Goal: Answer question/provide support

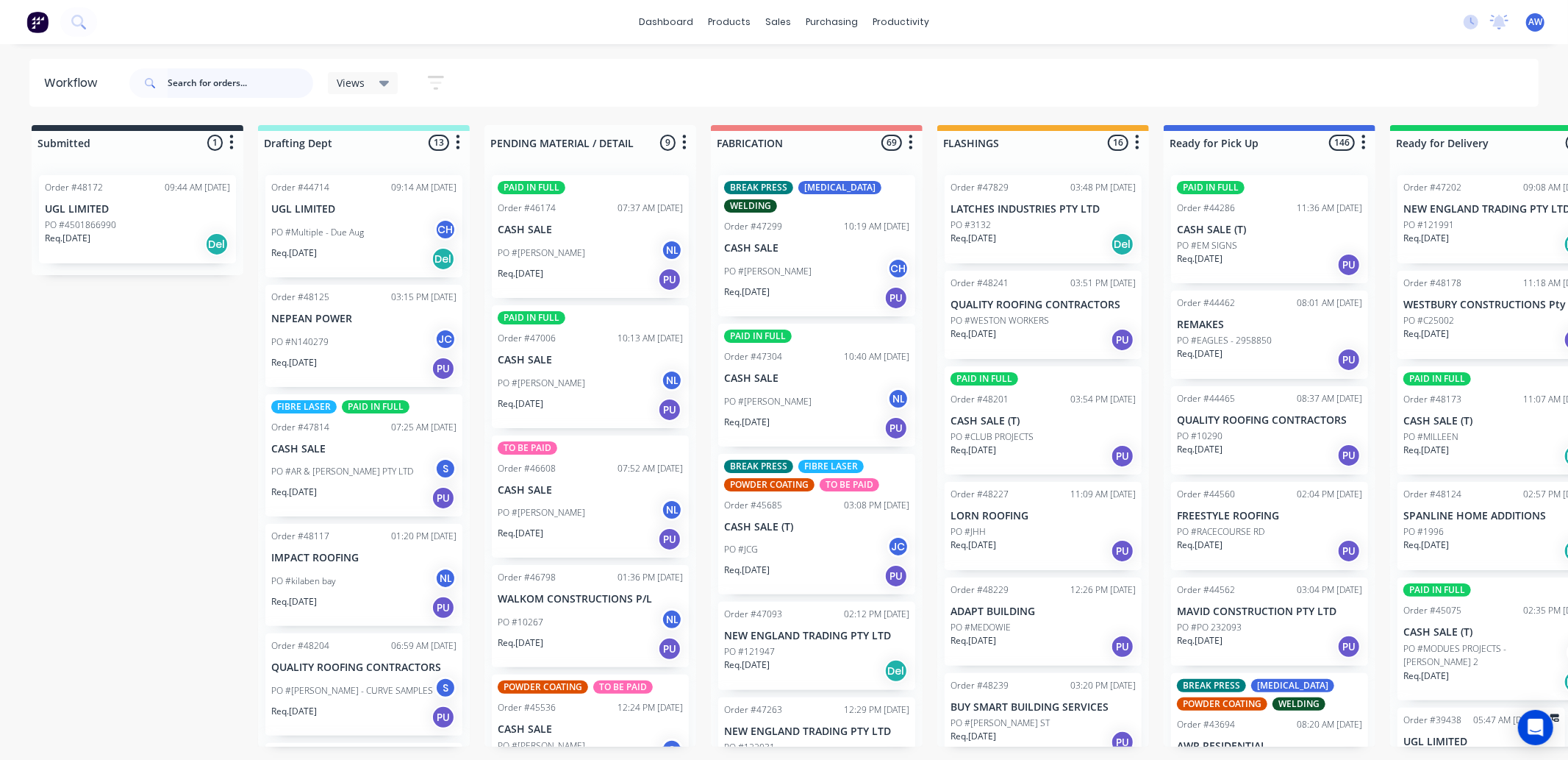
click at [206, 96] on input "text" at bounding box center [240, 83] width 145 height 29
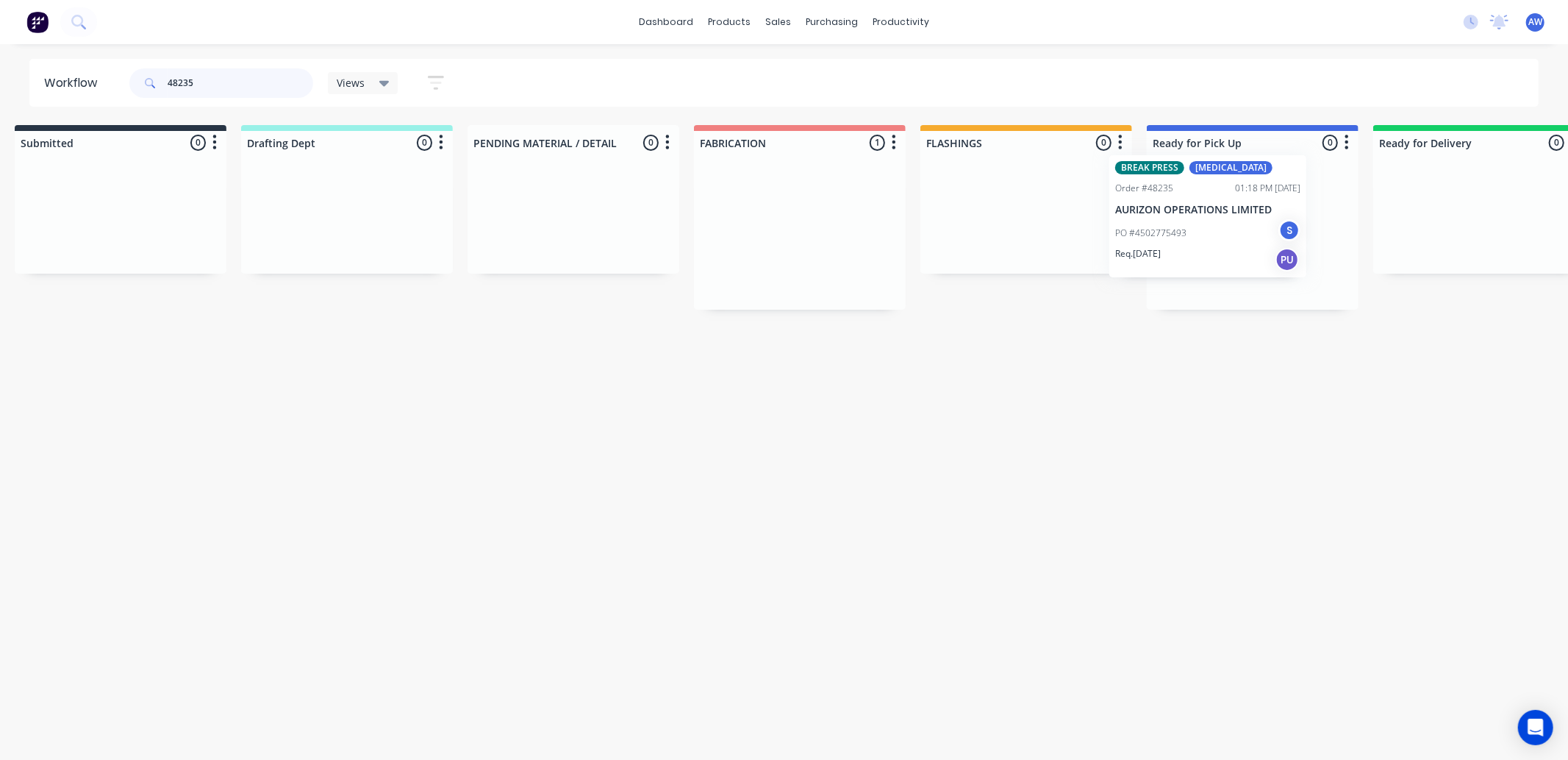
drag, startPoint x: 778, startPoint y: 219, endPoint x: 1171, endPoint y: 199, distance: 393.5
click at [1171, 199] on div "Submitted 0 Sort By Created date Required date Order number Customer name Most …" at bounding box center [1197, 218] width 2452 height 185
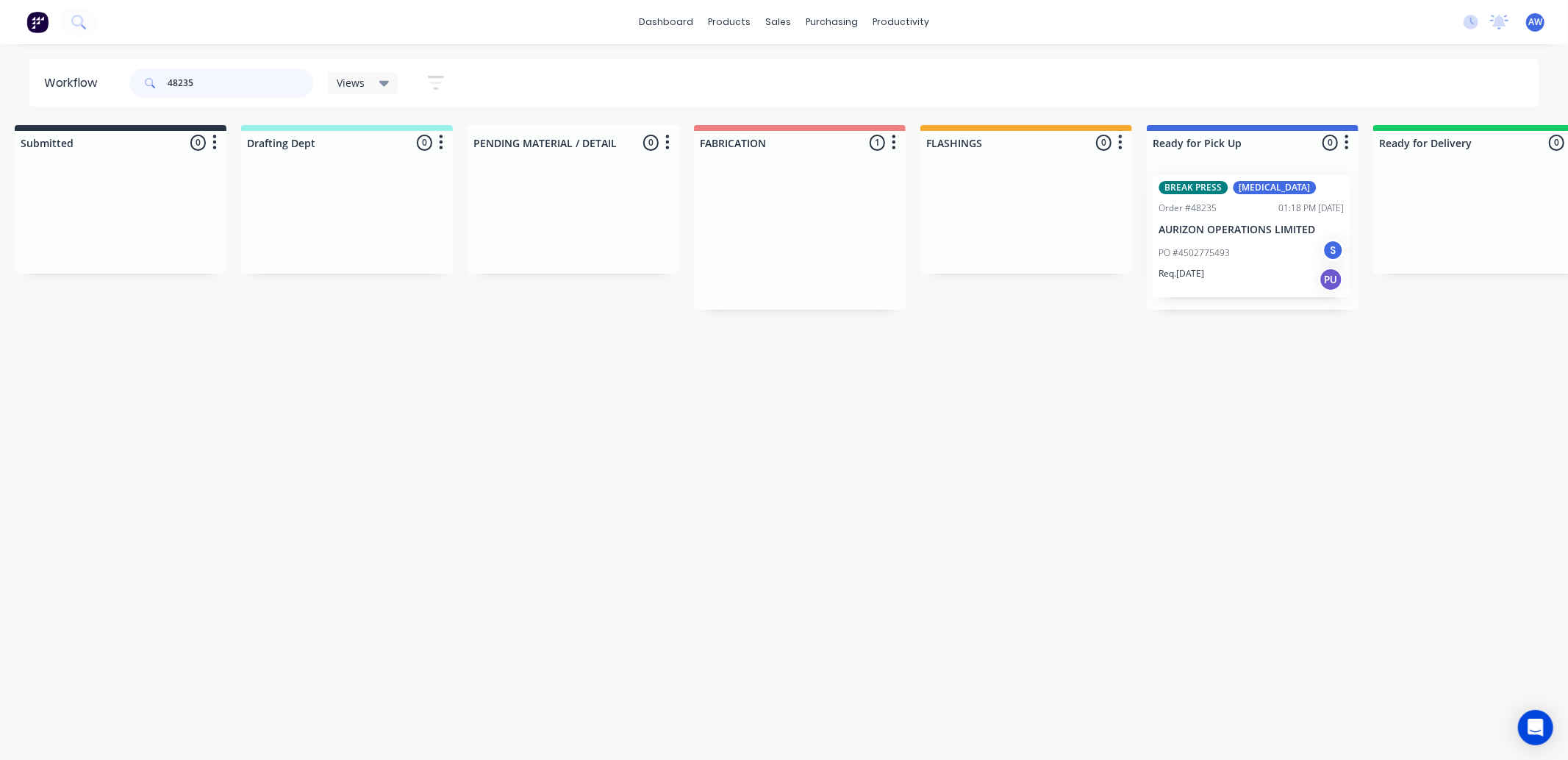
scroll to position [0, 18]
type input "48235"
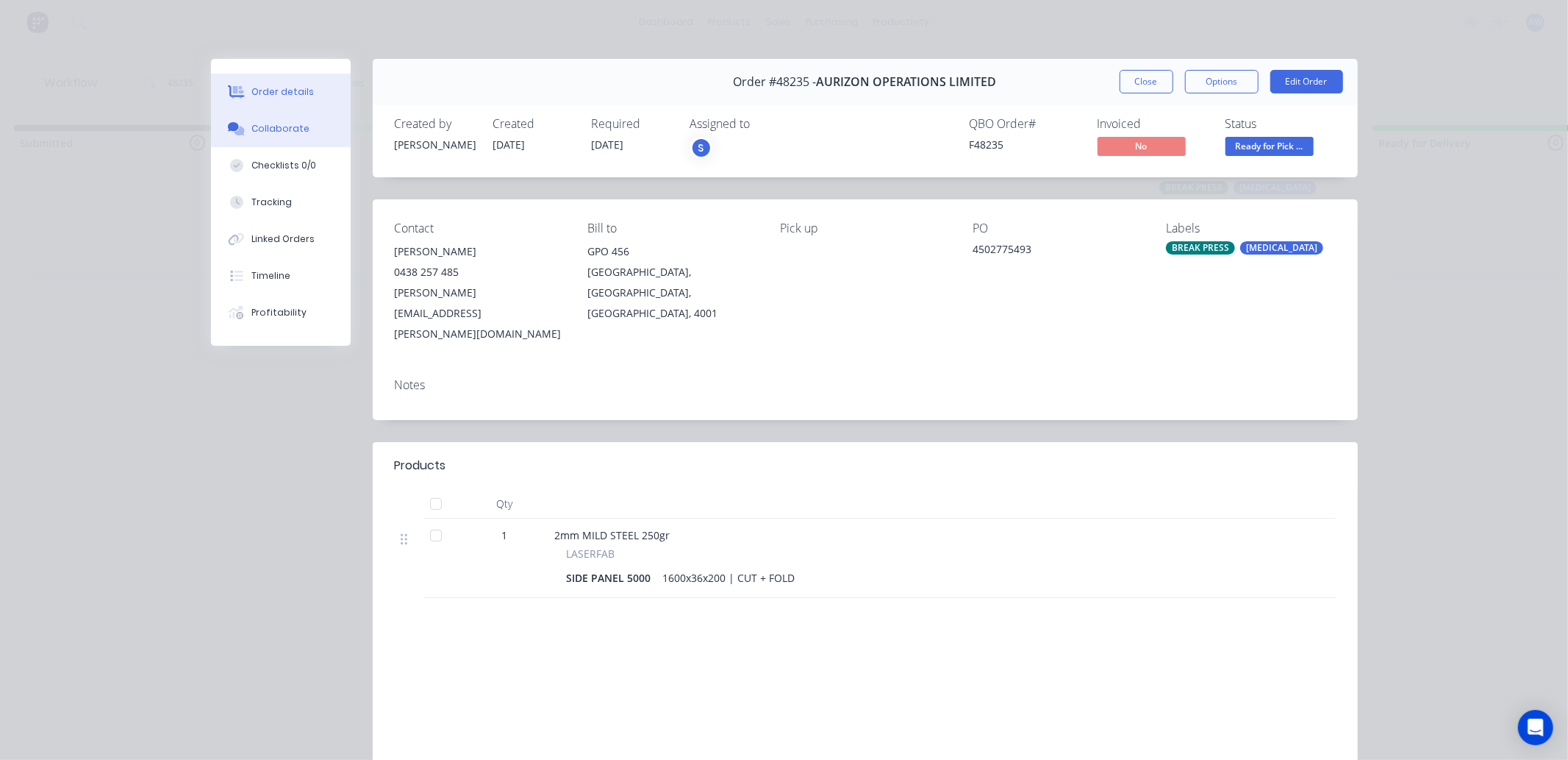
click at [305, 125] on button "Collaborate" at bounding box center [281, 128] width 140 height 37
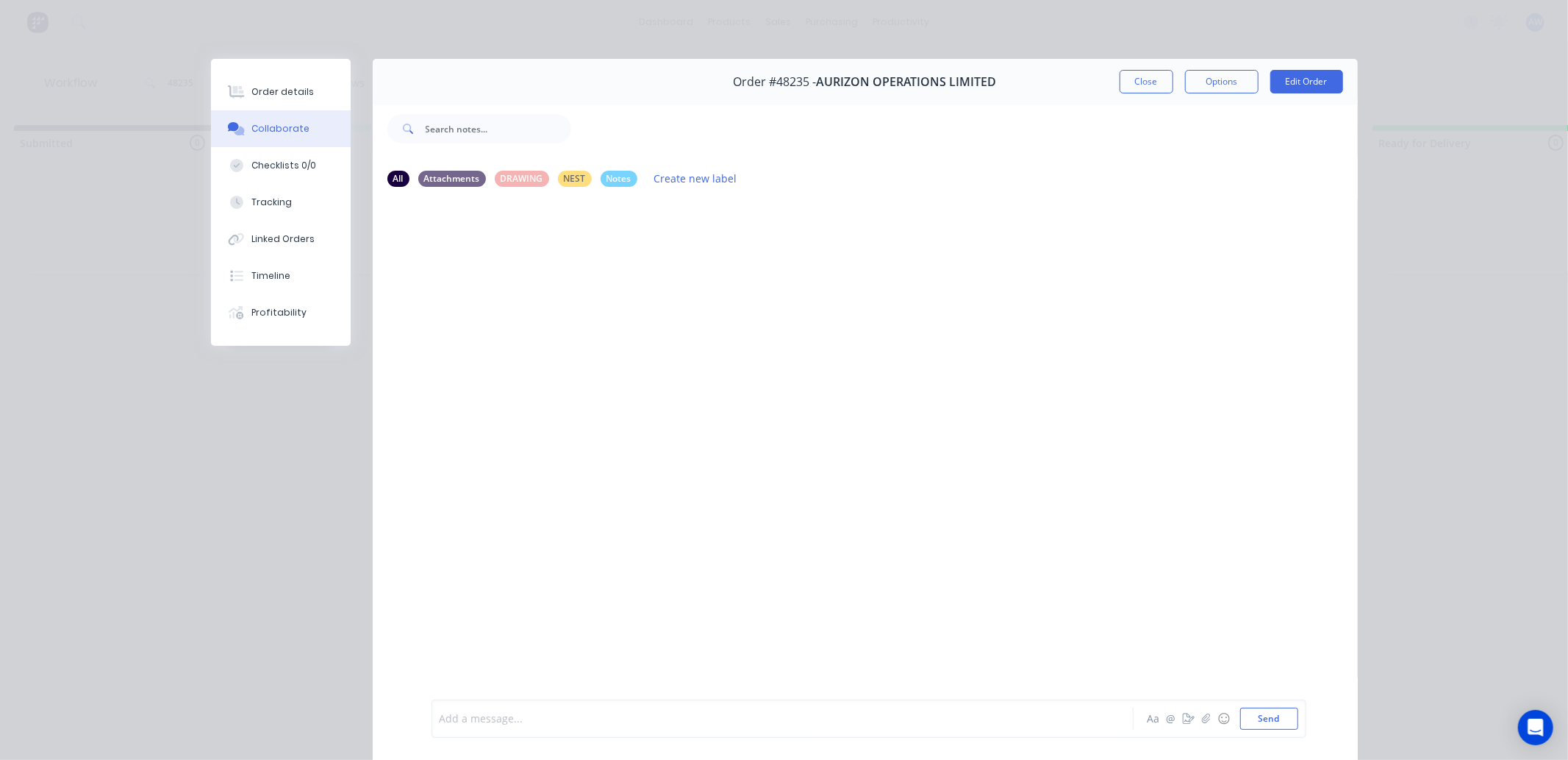
click at [491, 719] on div at bounding box center [762, 719] width 643 height 15
click at [1121, 82] on button "Close" at bounding box center [1147, 81] width 54 height 24
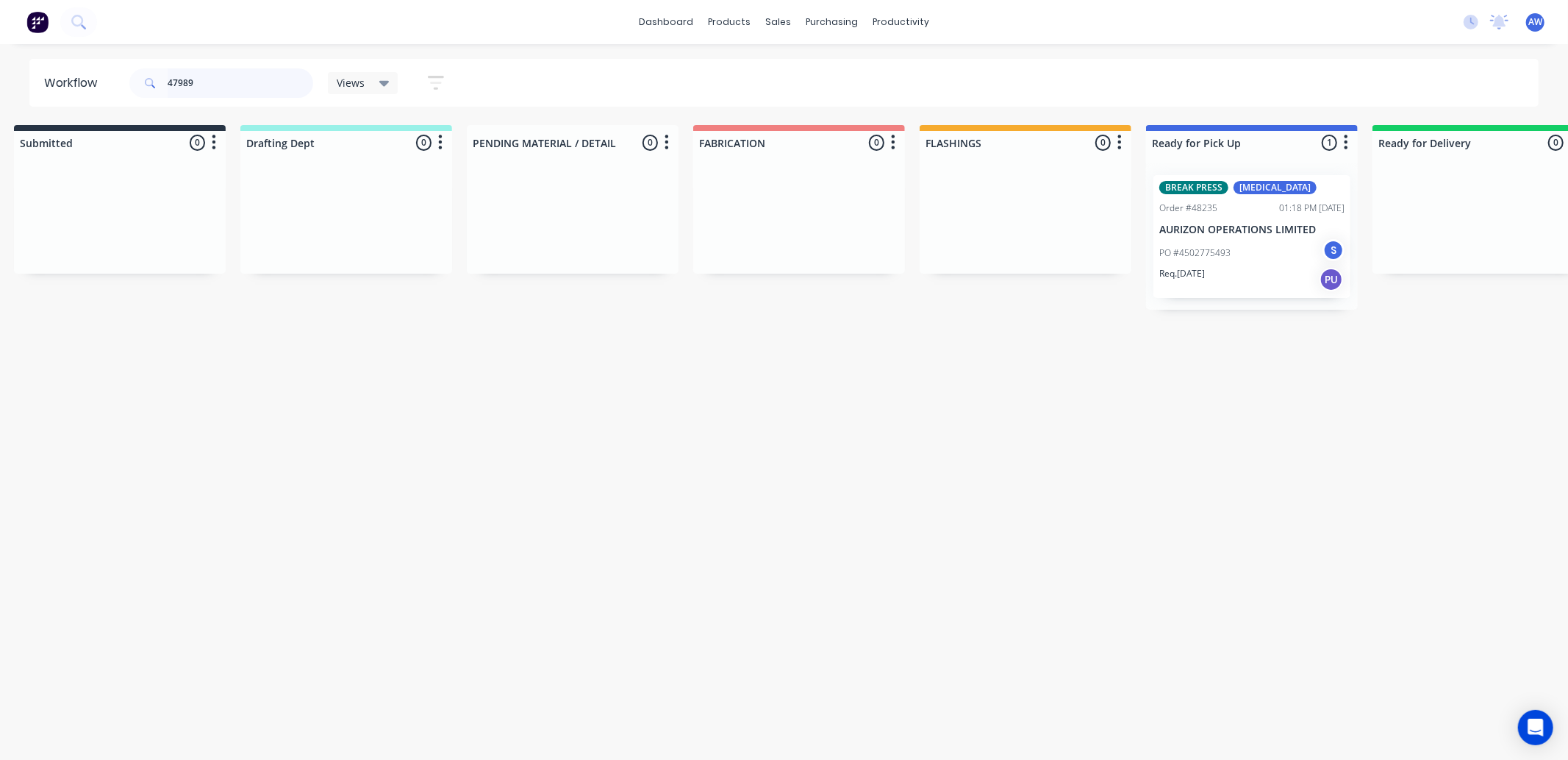
scroll to position [0, 0]
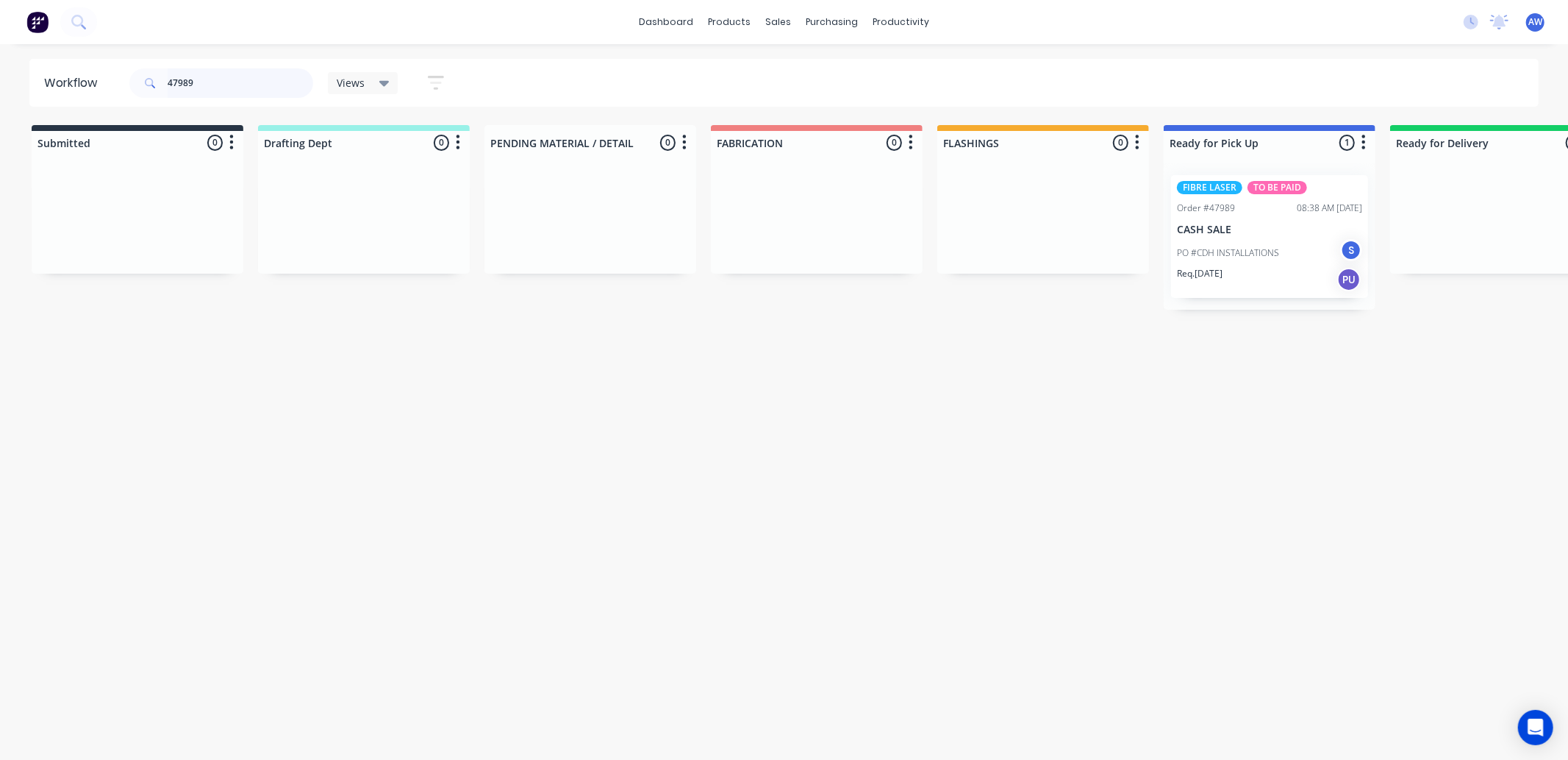
type input "47989"
click at [1300, 273] on div "Req. [DATE] PU" at bounding box center [1269, 279] width 186 height 25
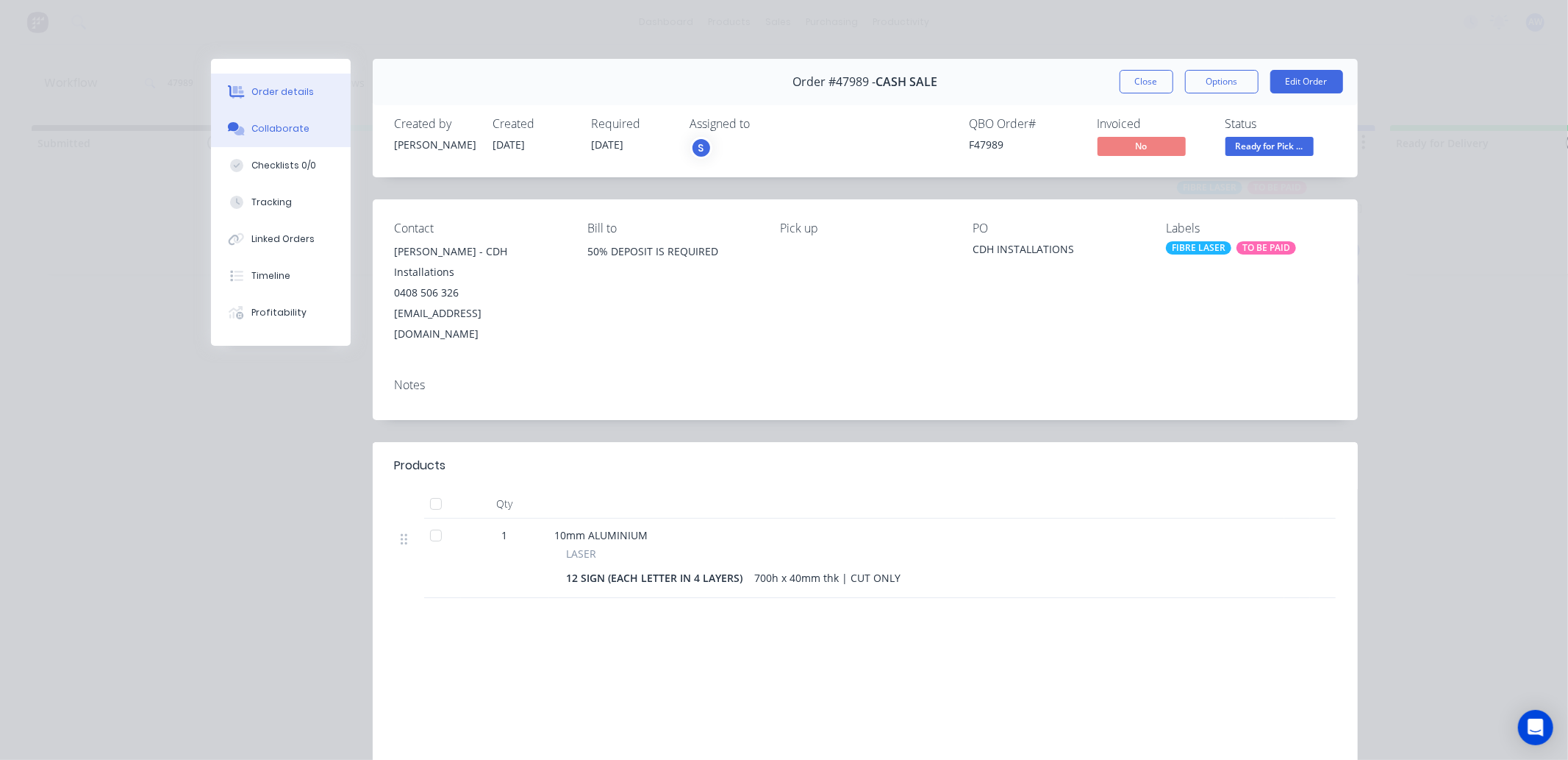
click at [290, 131] on div "Collaborate" at bounding box center [281, 128] width 58 height 13
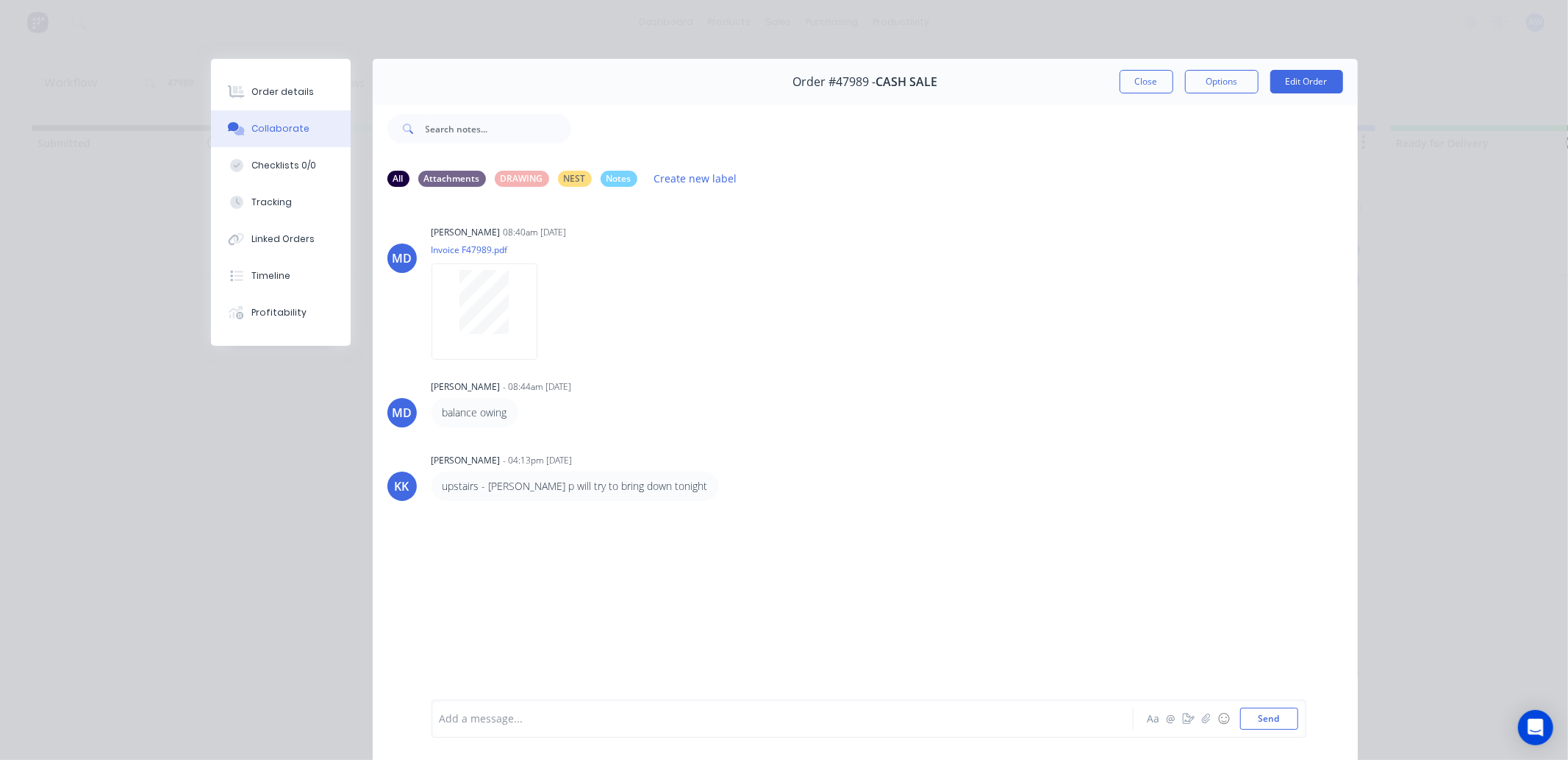
click at [494, 717] on div at bounding box center [762, 719] width 643 height 15
click at [1127, 76] on button "Close" at bounding box center [1147, 81] width 54 height 24
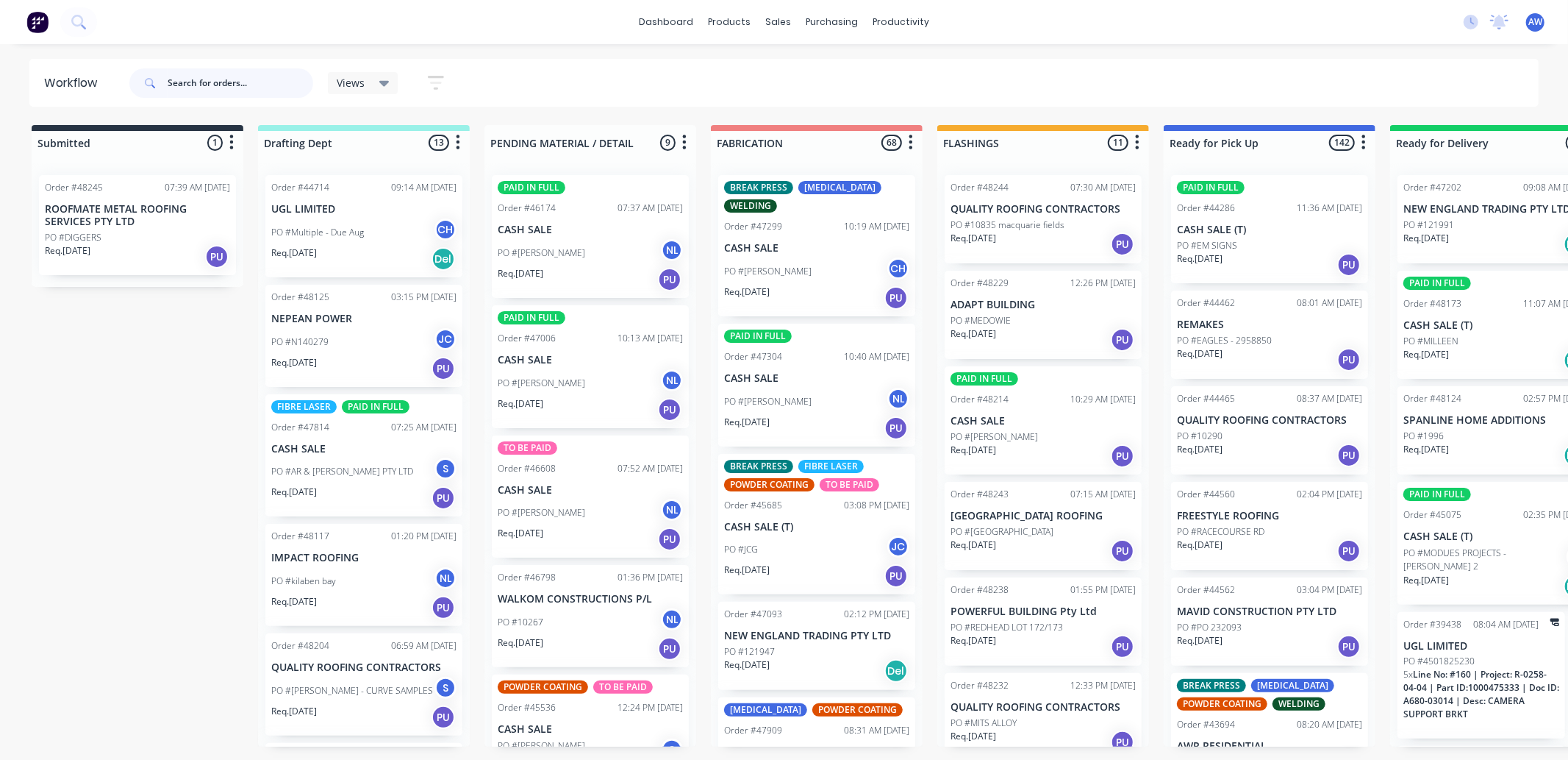
click at [201, 77] on input "text" at bounding box center [240, 83] width 145 height 29
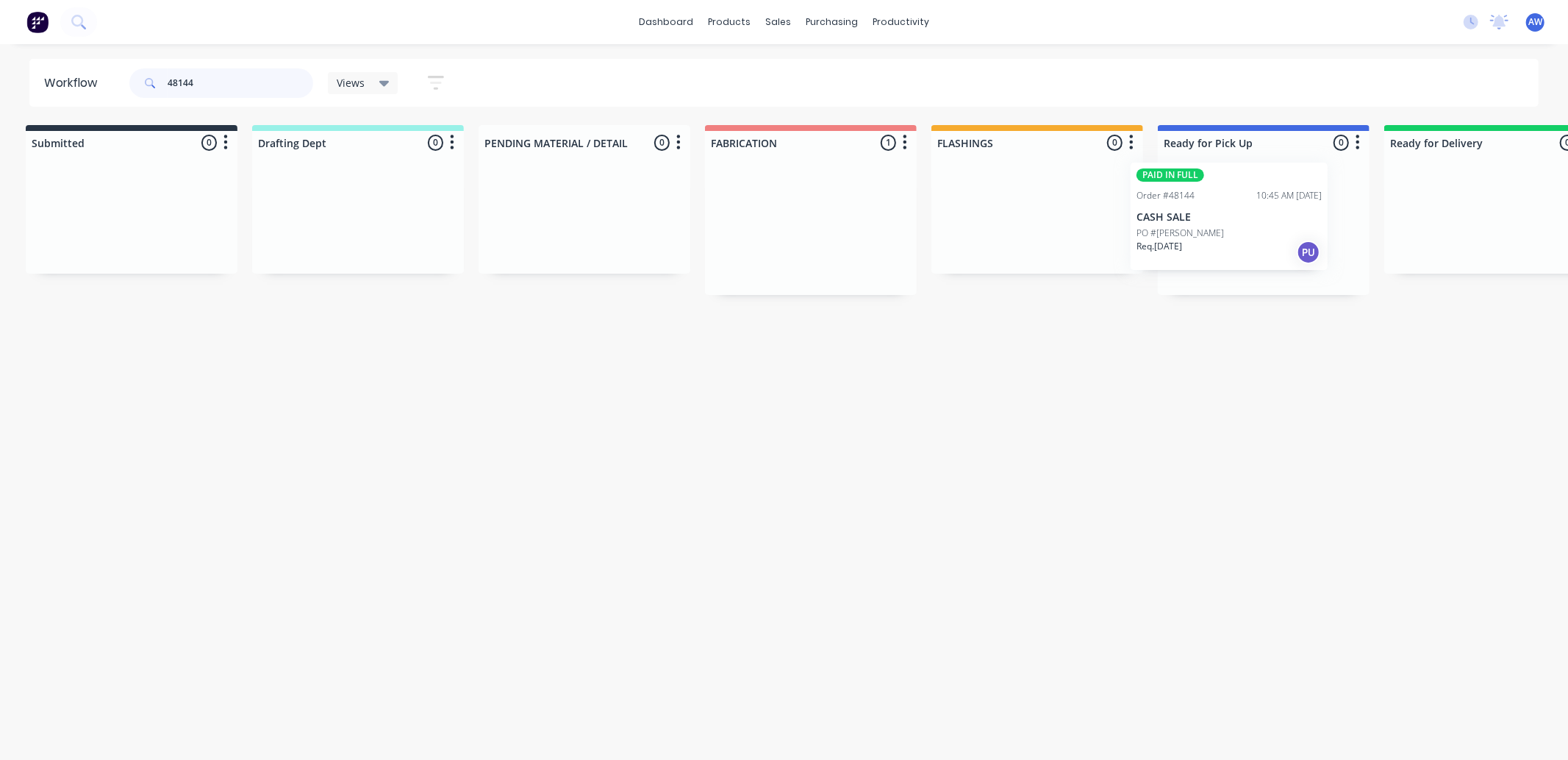
scroll to position [0, 13]
drag, startPoint x: 823, startPoint y: 258, endPoint x: 1244, endPoint y: 245, distance: 421.2
click at [1243, 245] on div "Submitted 0 Sort By Created date Required date Order number Customer name Most …" at bounding box center [1202, 210] width 2452 height 170
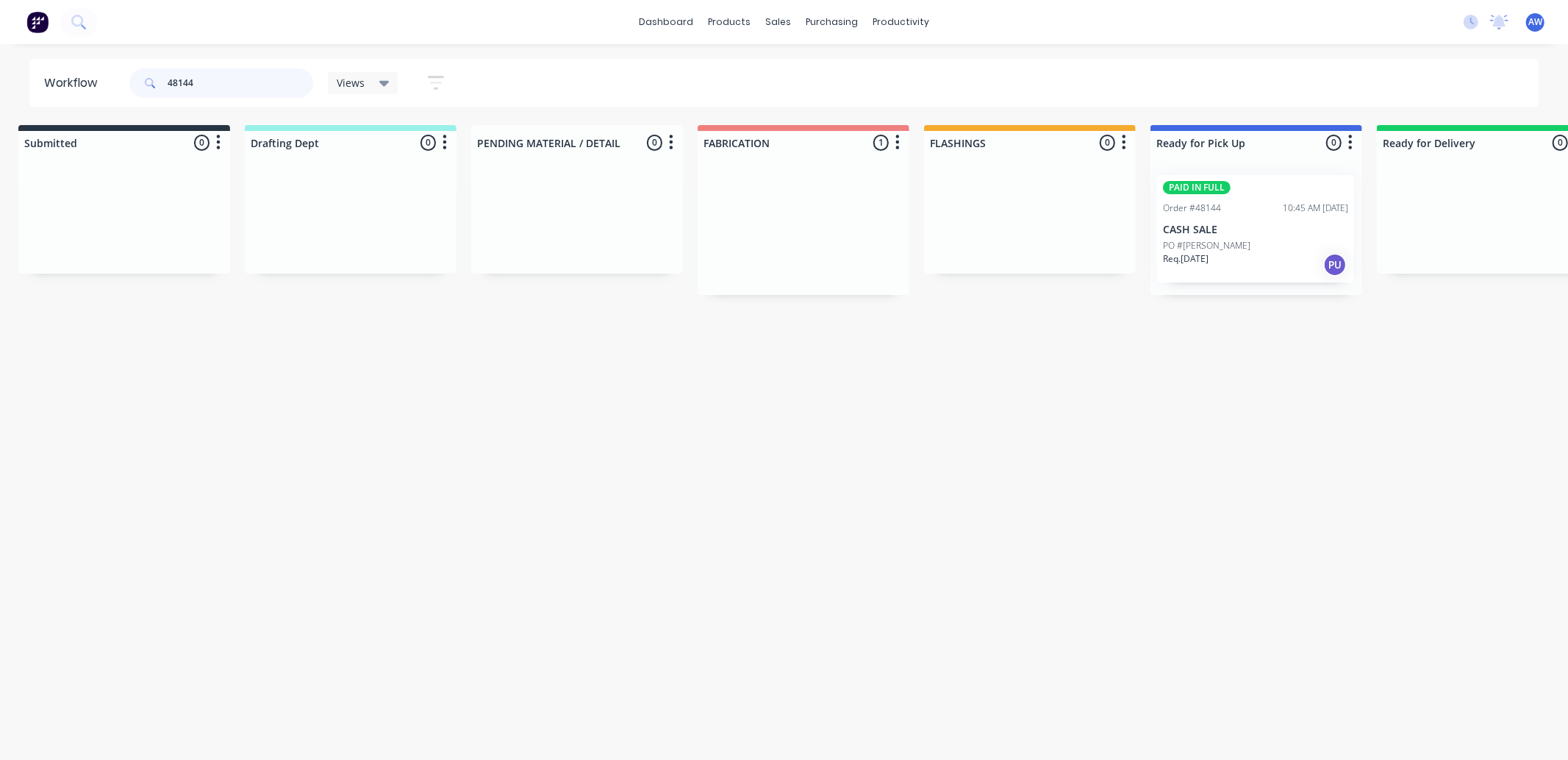
type input "48144"
click at [1246, 245] on div at bounding box center [1256, 229] width 212 height 132
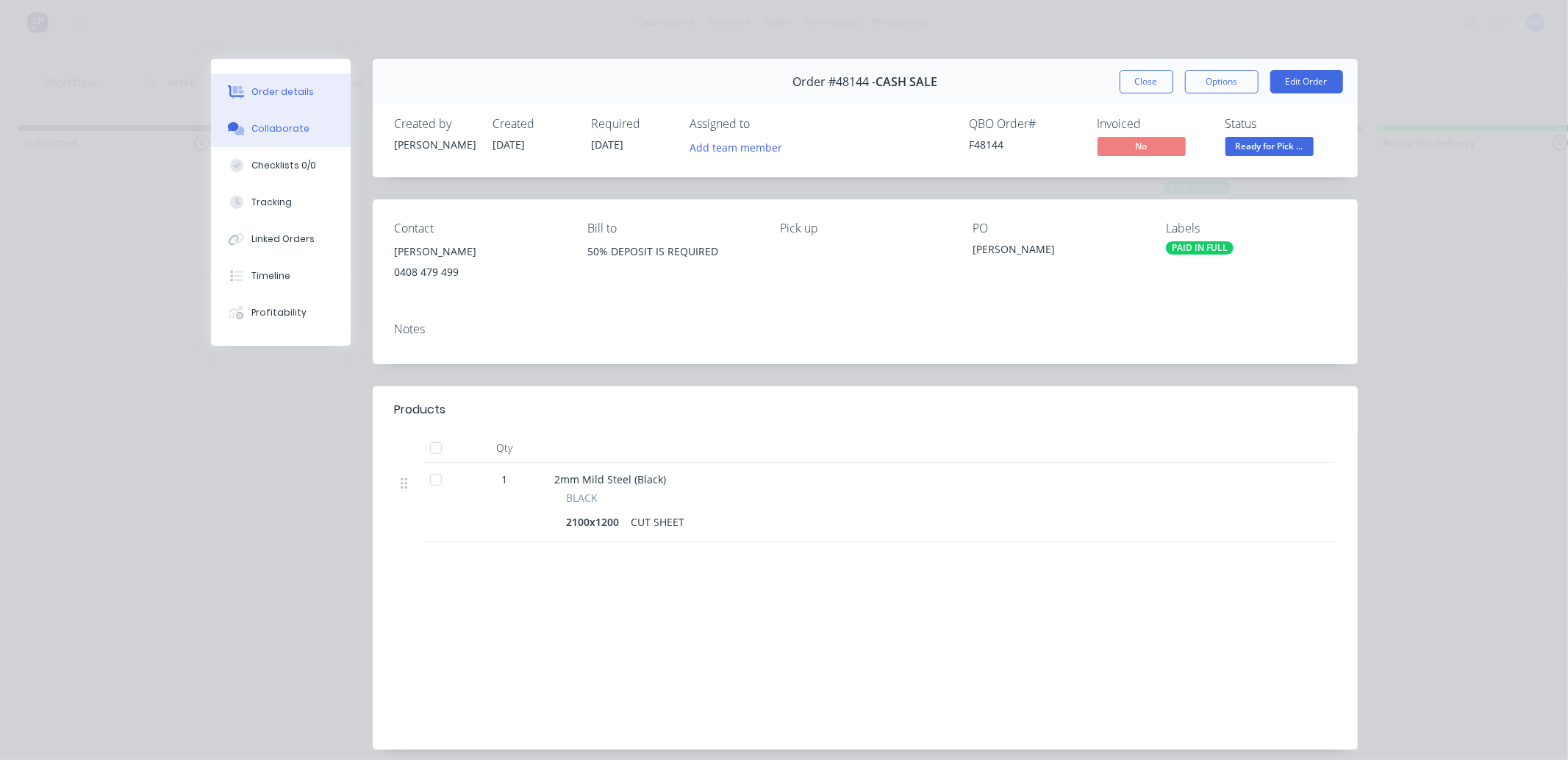
click at [269, 126] on div "Collaborate" at bounding box center [281, 128] width 58 height 13
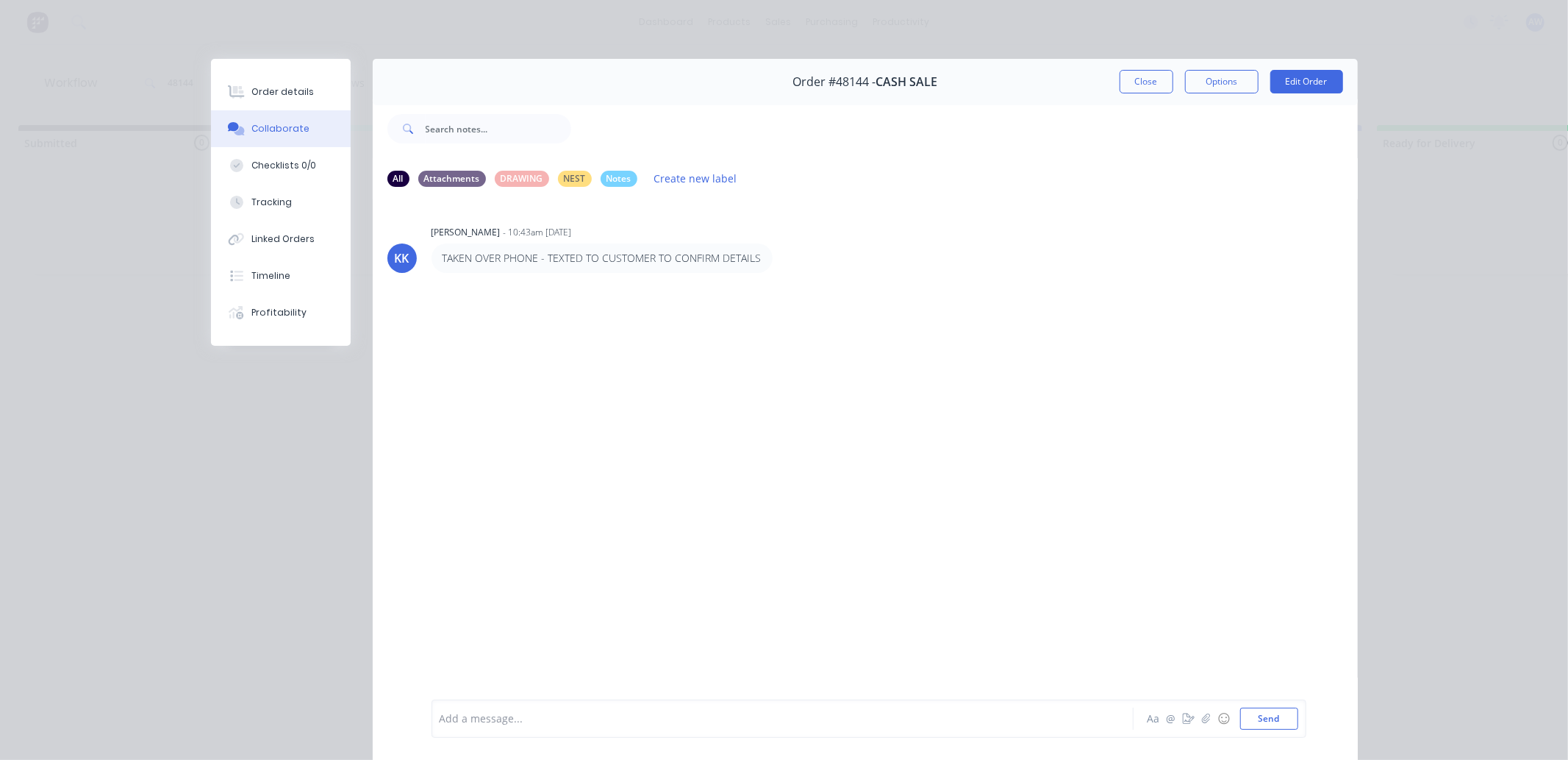
click at [483, 714] on div at bounding box center [762, 719] width 643 height 15
click at [1129, 82] on button "Close" at bounding box center [1147, 81] width 54 height 24
